Goal: Task Accomplishment & Management: Manage account settings

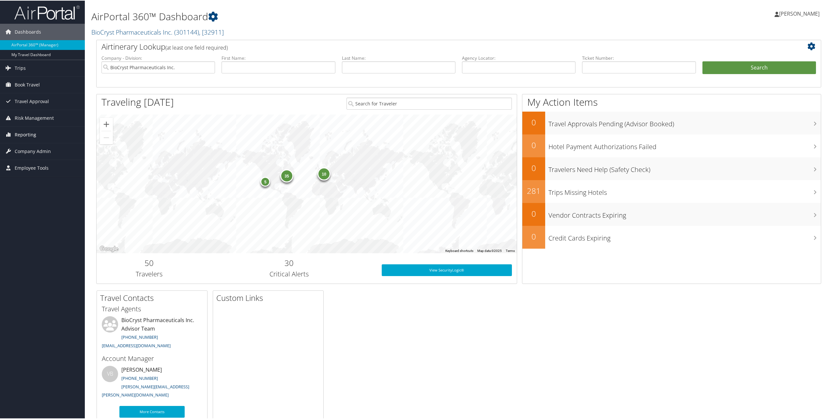
click at [24, 132] on span "Reporting" at bounding box center [26, 134] width 22 height 16
click at [27, 145] on link "Unused Tickets" at bounding box center [42, 147] width 85 height 10
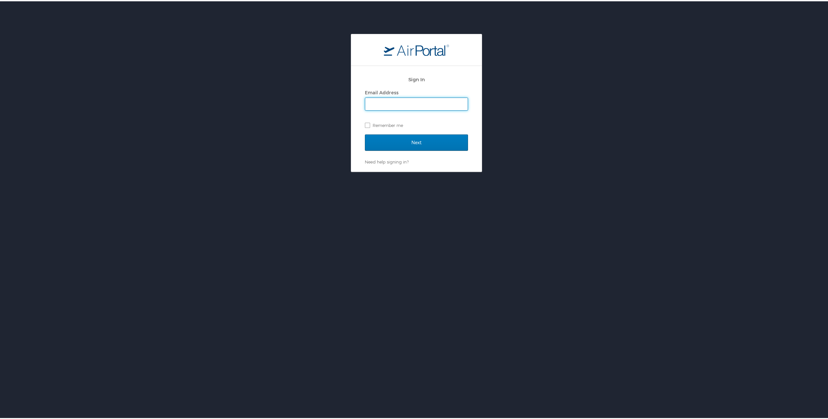
type input "svenokur@biocryst.com"
click at [410, 142] on input "Next" at bounding box center [416, 141] width 103 height 16
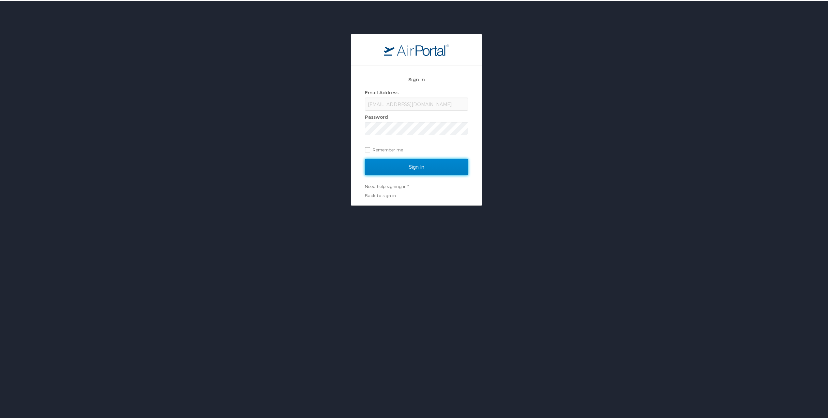
click at [413, 167] on input "Sign In" at bounding box center [416, 166] width 103 height 16
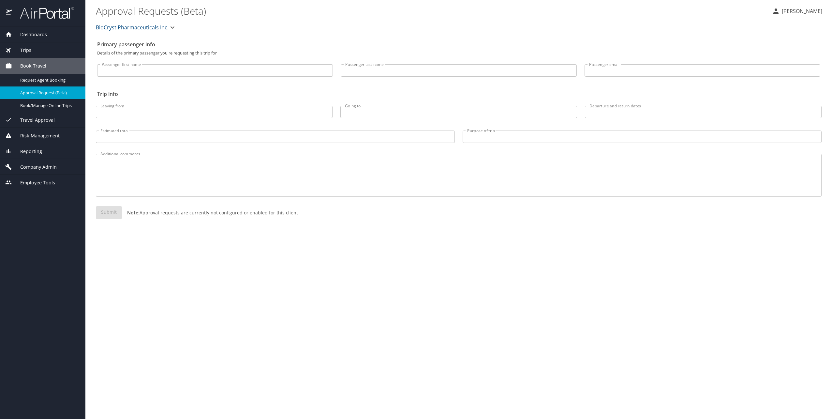
click at [27, 49] on span "Trips" at bounding box center [21, 50] width 19 height 7
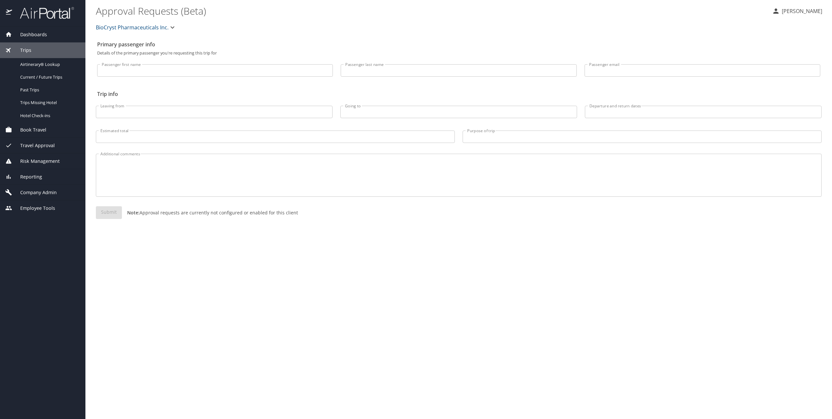
click at [9, 34] on icon at bounding box center [9, 34] width 6 height 5
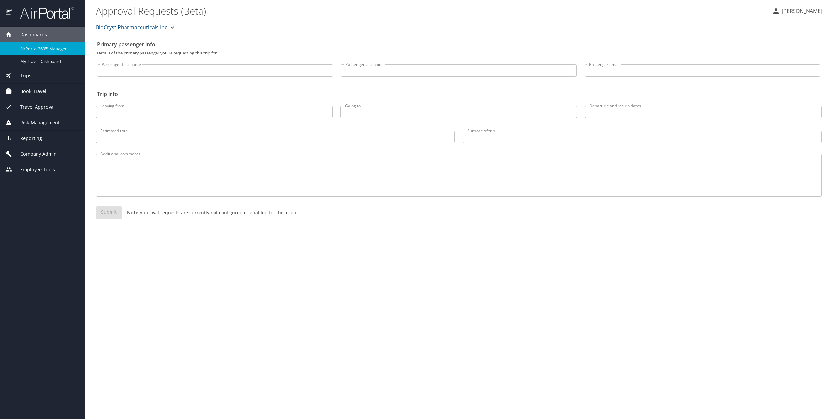
click at [22, 135] on span "Reporting" at bounding box center [27, 138] width 30 height 7
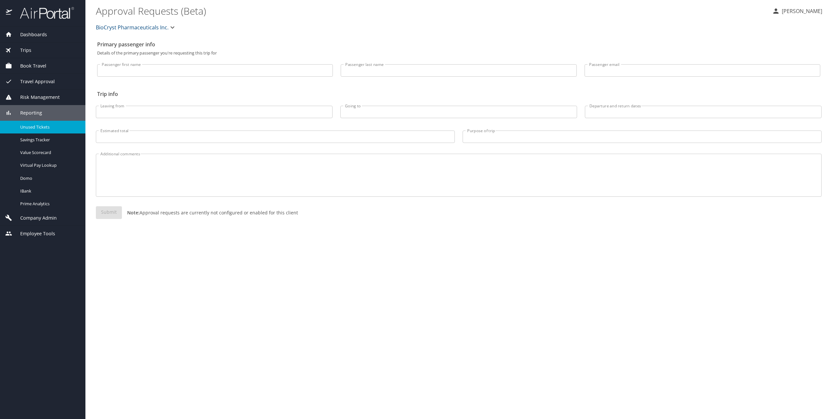
click at [38, 125] on span "Unused Tickets" at bounding box center [48, 127] width 57 height 6
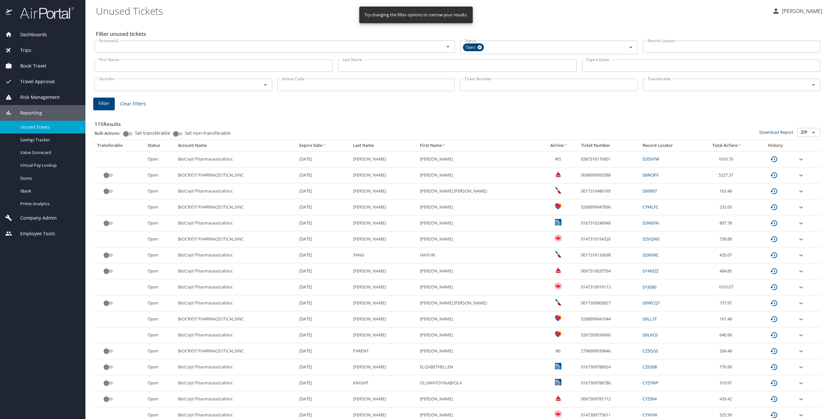
click at [541, 144] on th "Airline" at bounding box center [560, 145] width 38 height 11
click at [539, 144] on div at bounding box center [416, 188] width 832 height 461
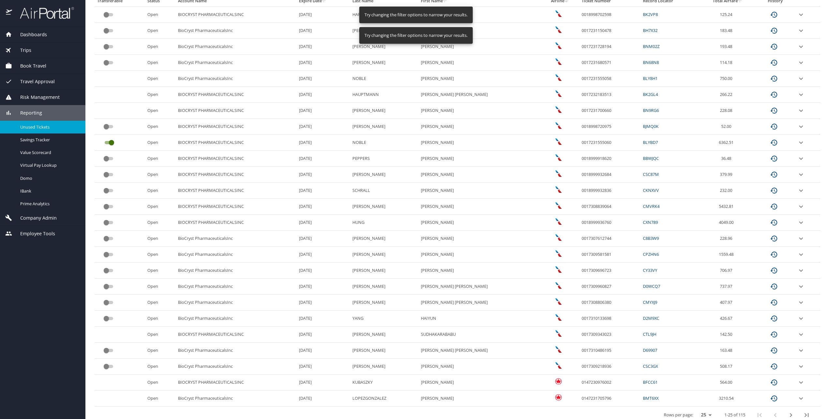
scroll to position [152, 0]
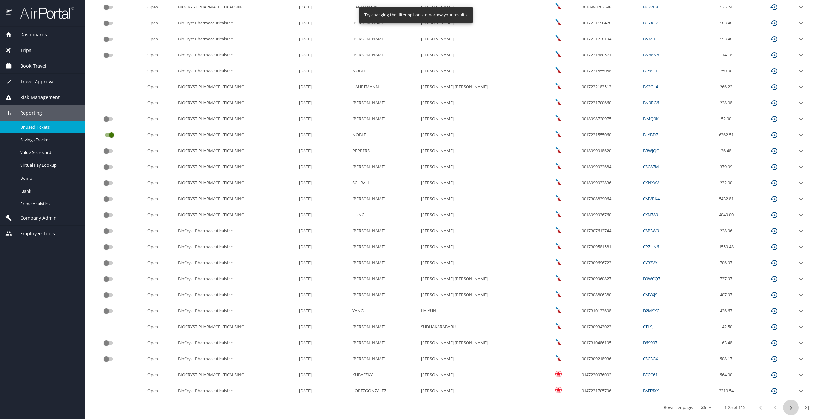
click at [790, 406] on icon "next page" at bounding box center [791, 407] width 2 height 4
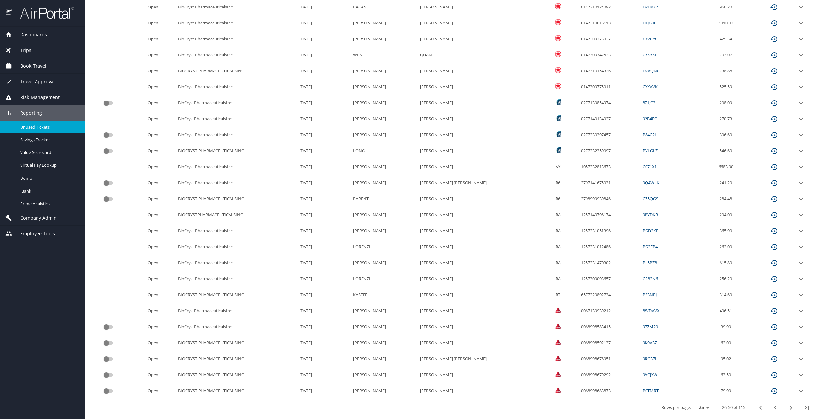
click at [790, 407] on icon "next page" at bounding box center [791, 407] width 2 height 4
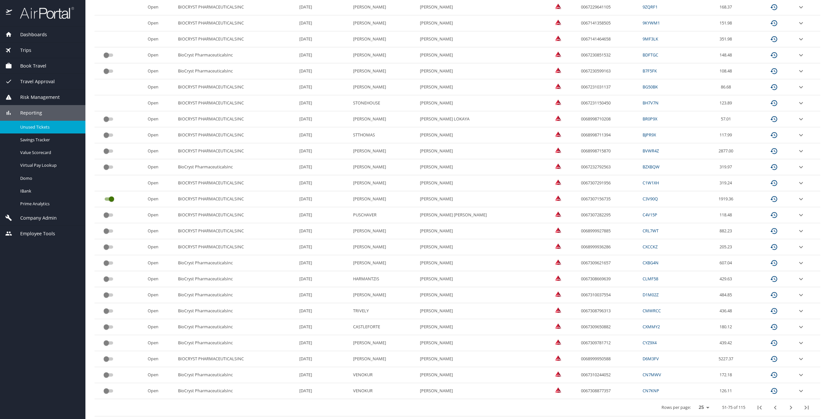
click at [787, 407] on icon "next page" at bounding box center [791, 408] width 8 height 8
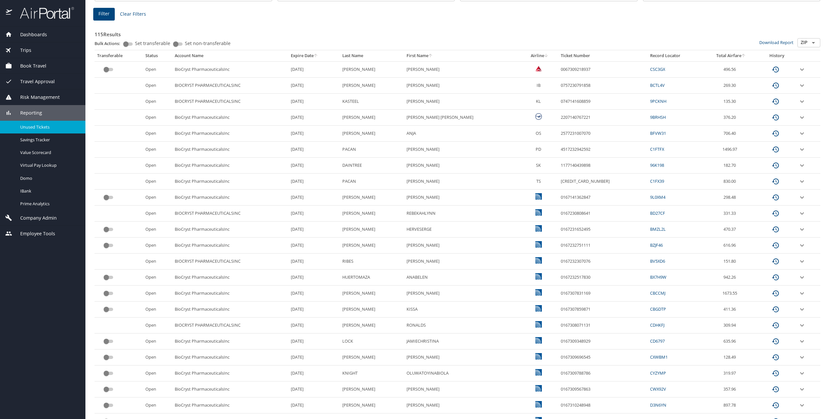
scroll to position [0, 0]
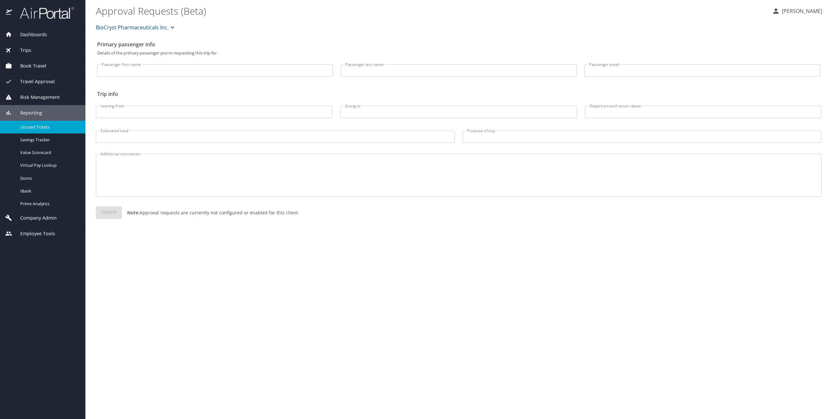
click at [36, 127] on span "Unused Tickets" at bounding box center [48, 127] width 57 height 6
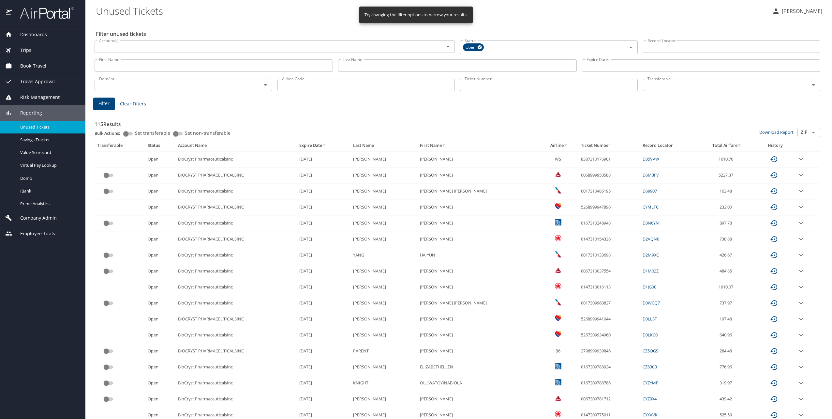
click at [563, 145] on icon "sort" at bounding box center [565, 145] width 5 height 5
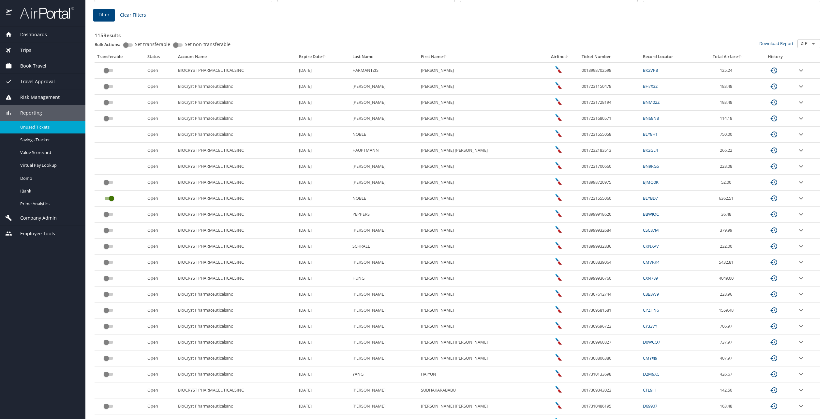
scroll to position [152, 0]
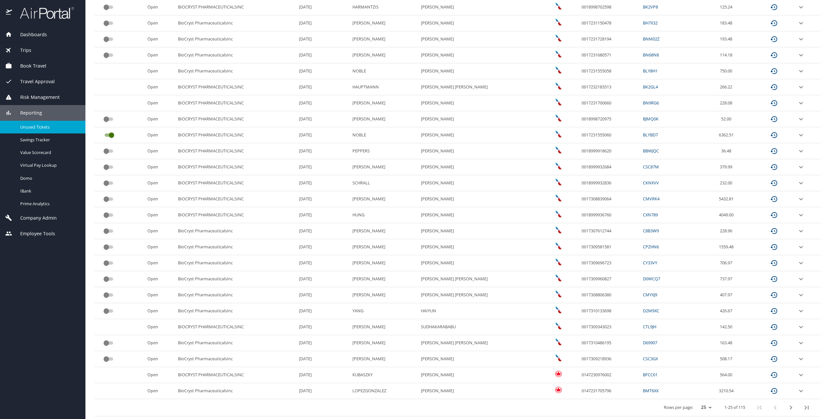
click at [787, 407] on icon "next page" at bounding box center [791, 408] width 8 height 8
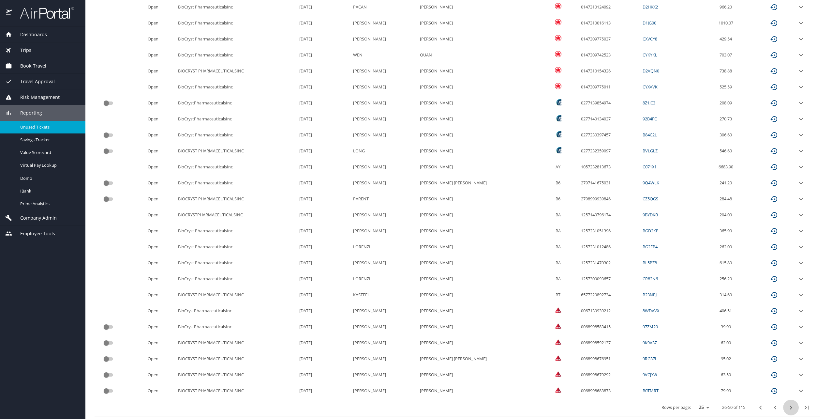
click at [790, 406] on icon "next page" at bounding box center [791, 407] width 2 height 4
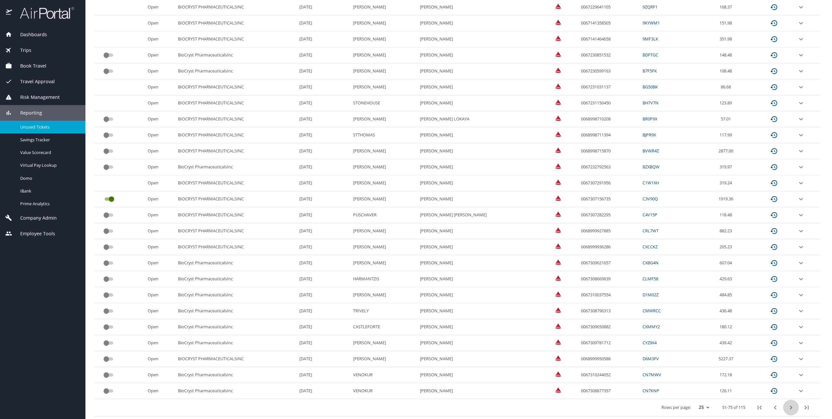
click at [790, 407] on icon "next page" at bounding box center [791, 407] width 2 height 4
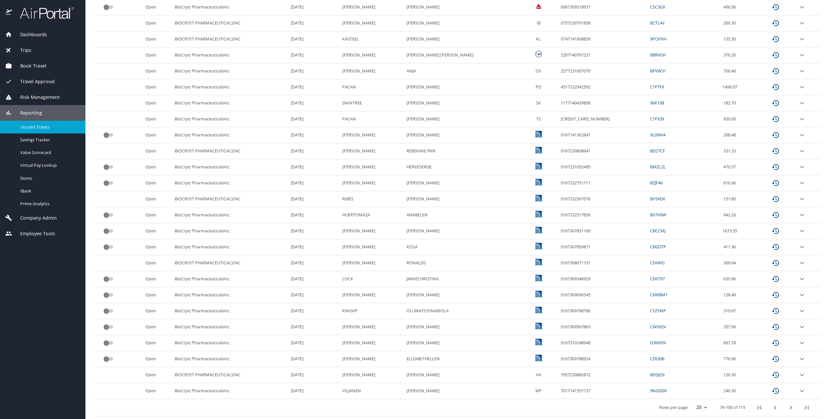
click at [772, 408] on icon "previous page" at bounding box center [776, 408] width 8 height 8
